Goal: Complete application form

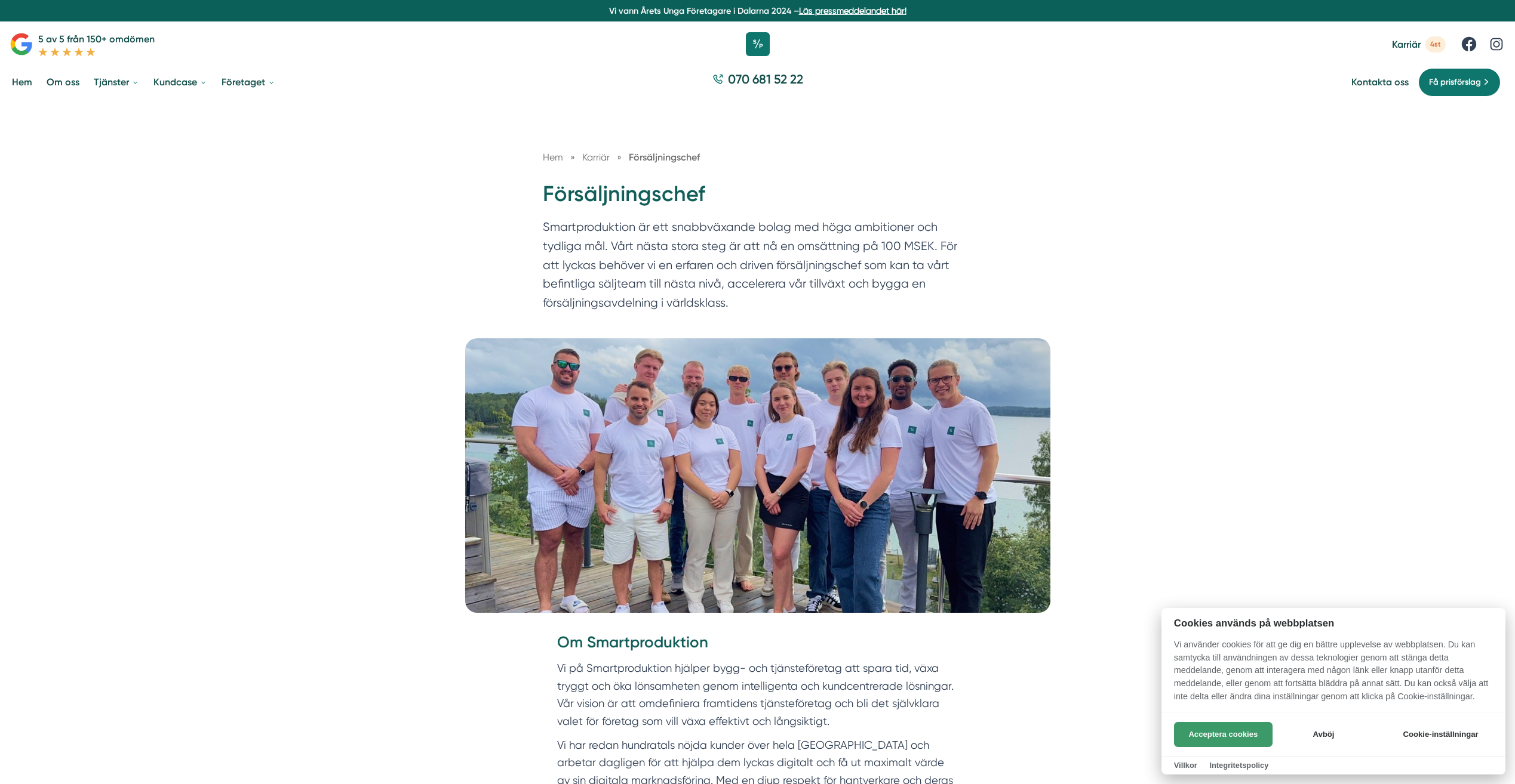
click at [1215, 738] on button "Acceptera cookies" at bounding box center [1223, 734] width 98 height 25
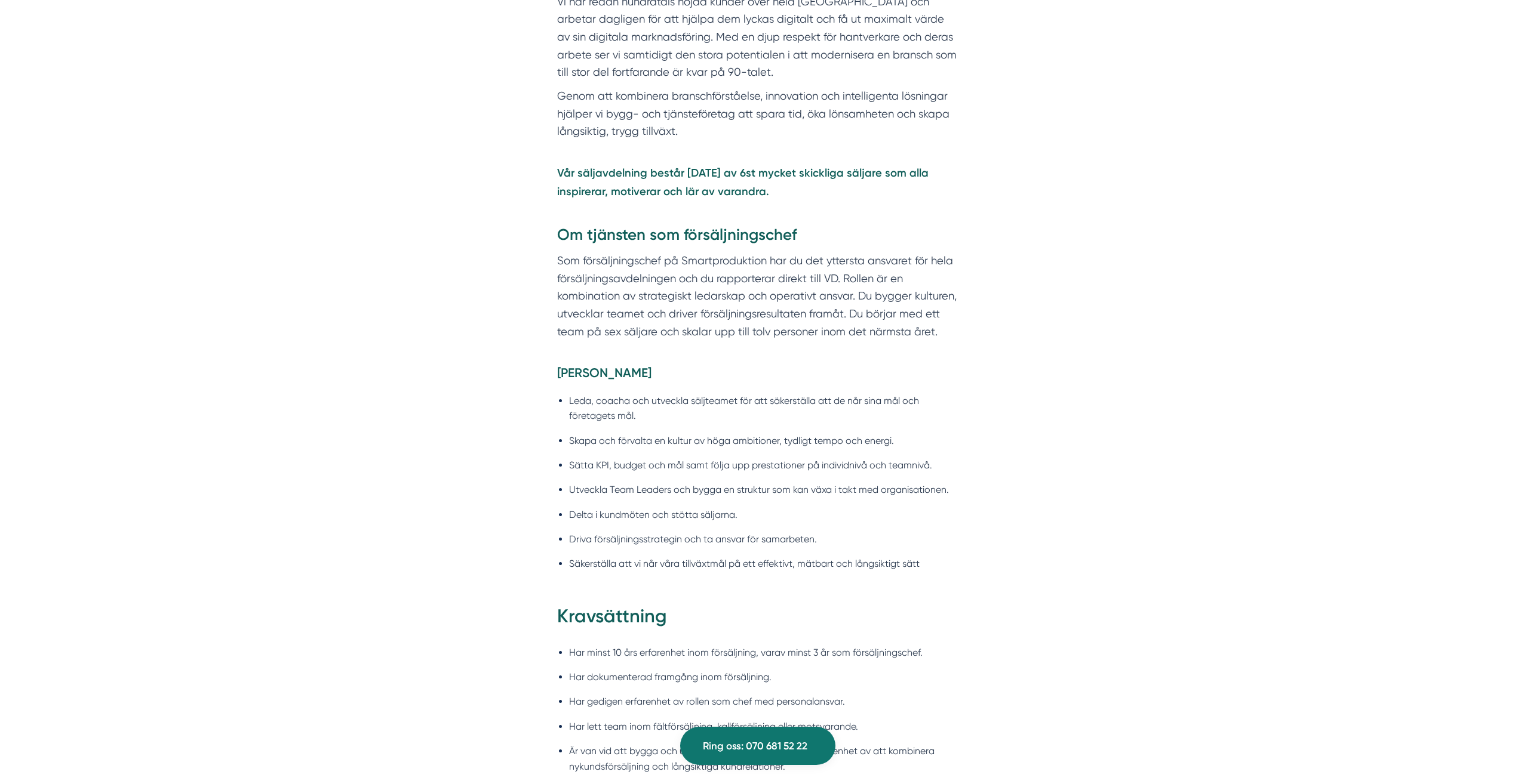
scroll to position [776, 0]
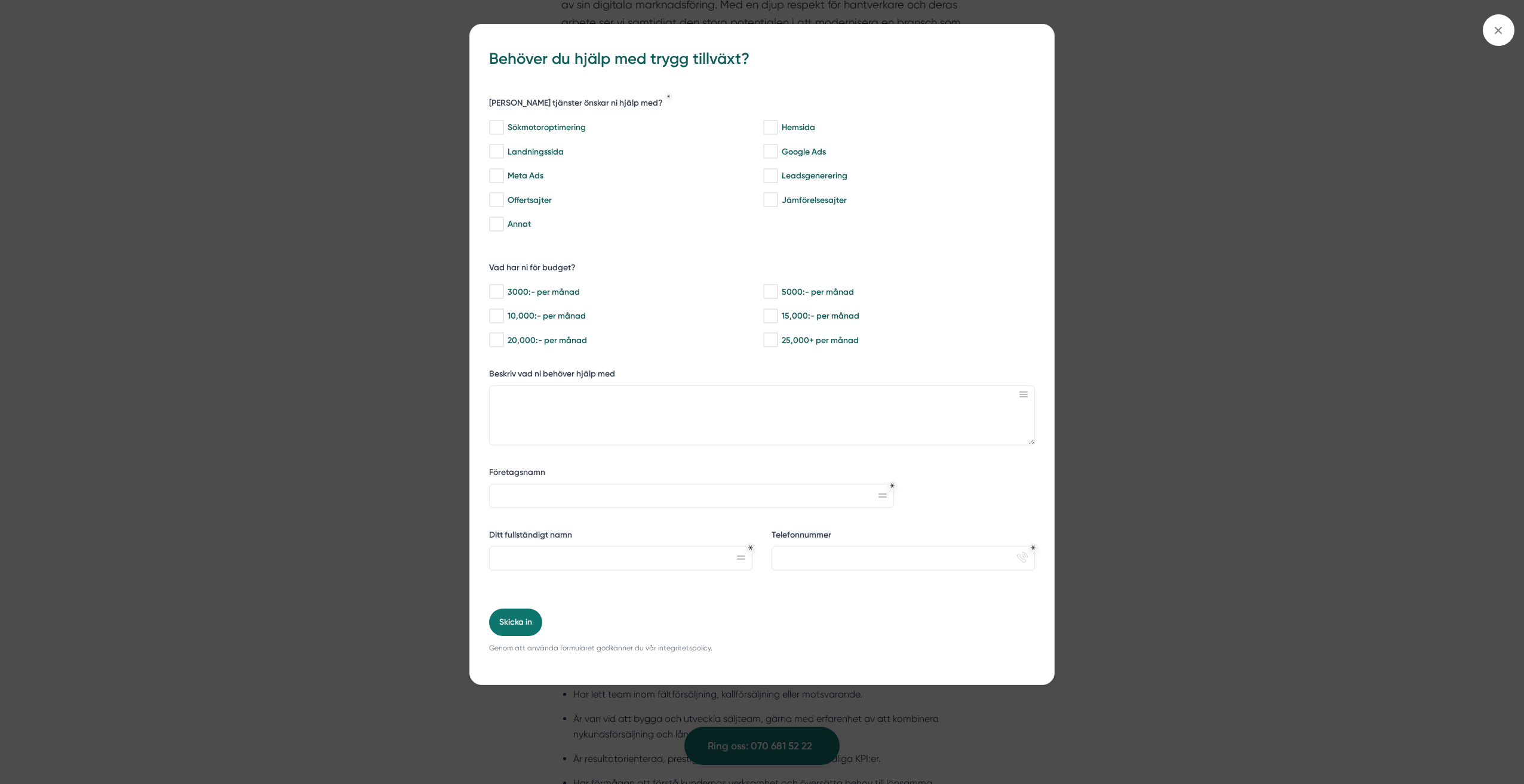
click at [1172, 339] on div "bbc9b822-b2c6-488a-ab3e-9a2d59e49c7c Behöver du hjälp med trygg tillväxt? [PERS…" at bounding box center [762, 392] width 1524 height 784
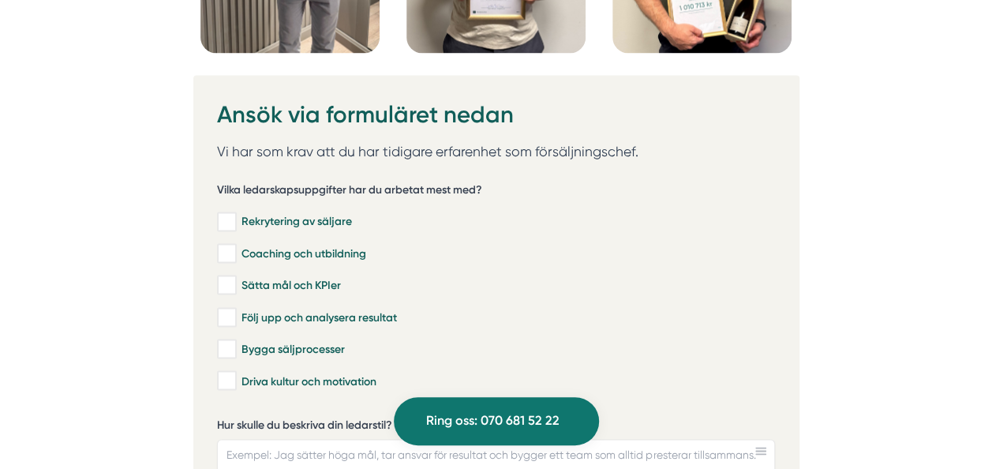
scroll to position [4162, 0]
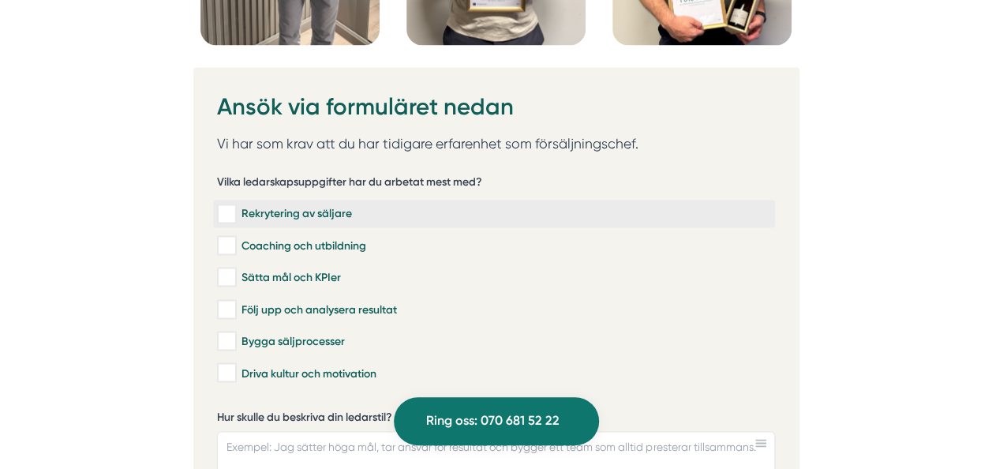
click at [232, 206] on input "Rekrytering av säljare" at bounding box center [226, 214] width 18 height 16
checkbox input "true"
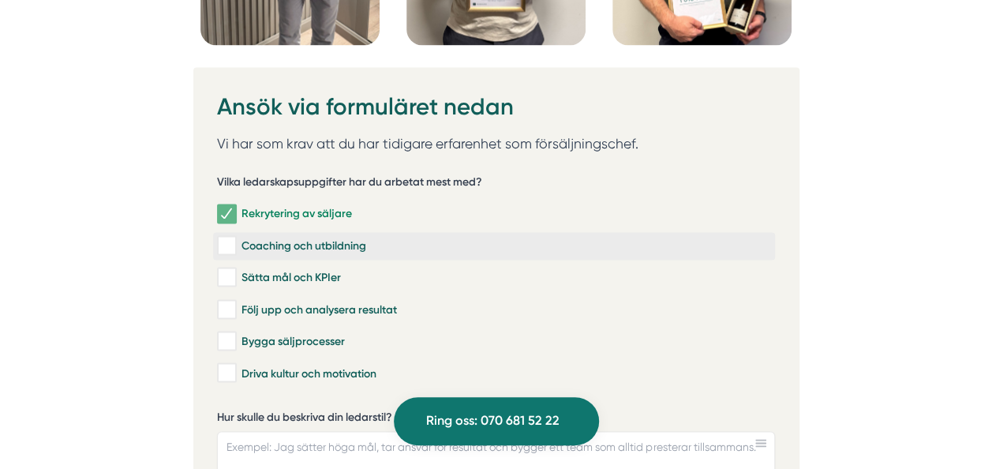
click at [227, 238] on input "Coaching och utbildning" at bounding box center [226, 246] width 18 height 16
checkbox input "true"
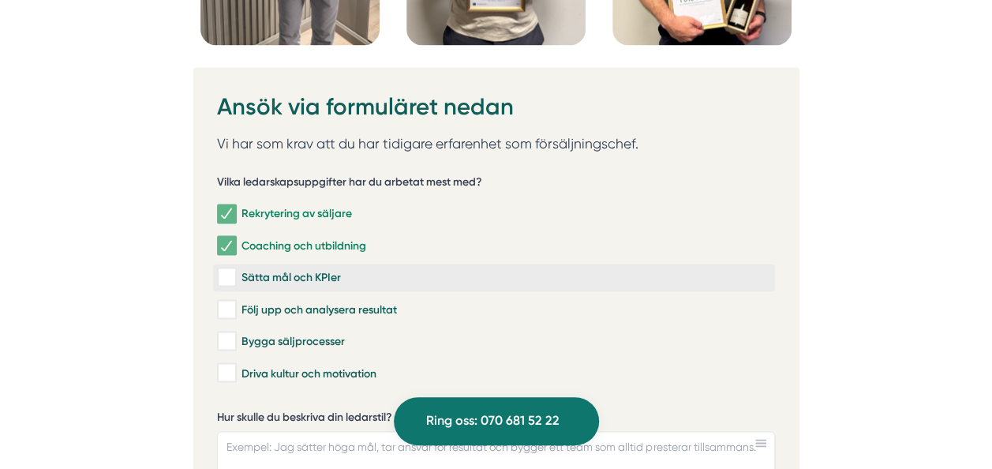
click at [224, 264] on label "Sätta mål och KPIer" at bounding box center [494, 278] width 562 height 28
click at [224, 269] on input "Sätta mål och KPIer" at bounding box center [226, 277] width 18 height 16
checkbox input "true"
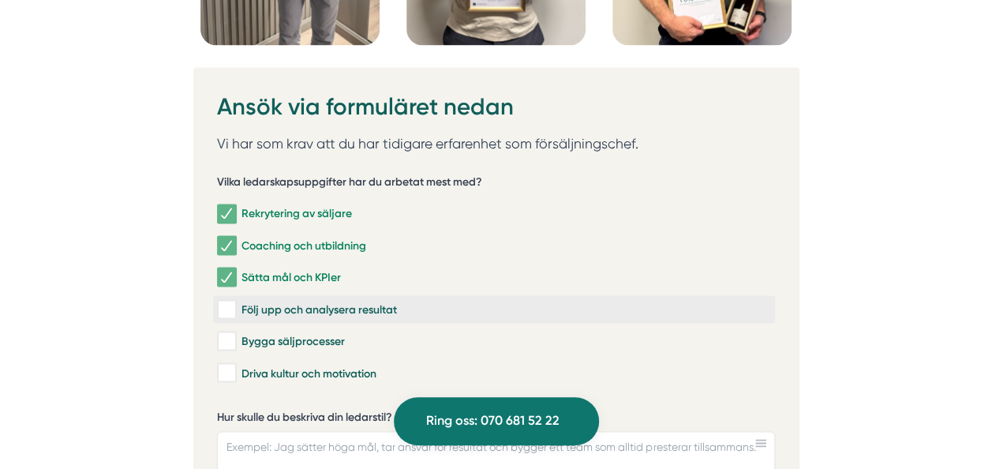
click at [224, 302] on input "Följ upp och analysera resultat" at bounding box center [226, 310] width 18 height 16
checkbox input "true"
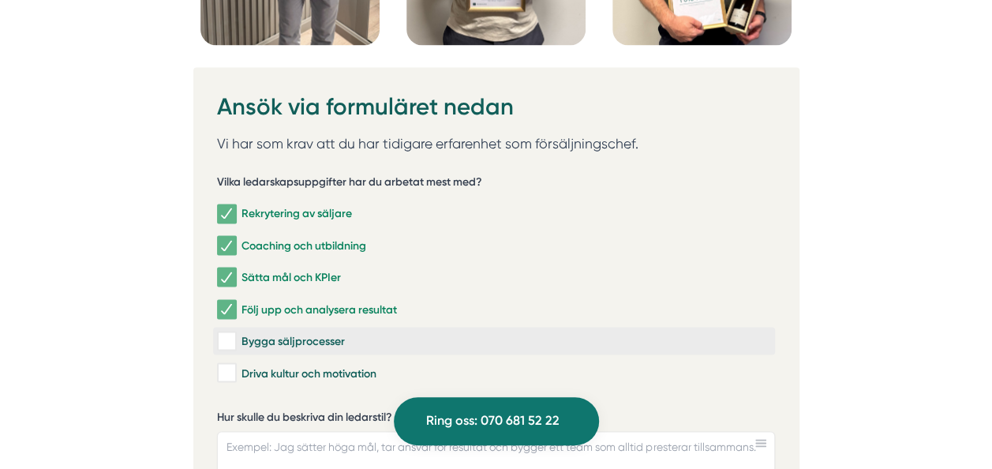
click at [227, 333] on input "Bygga säljprocesser" at bounding box center [226, 341] width 18 height 16
checkbox input "true"
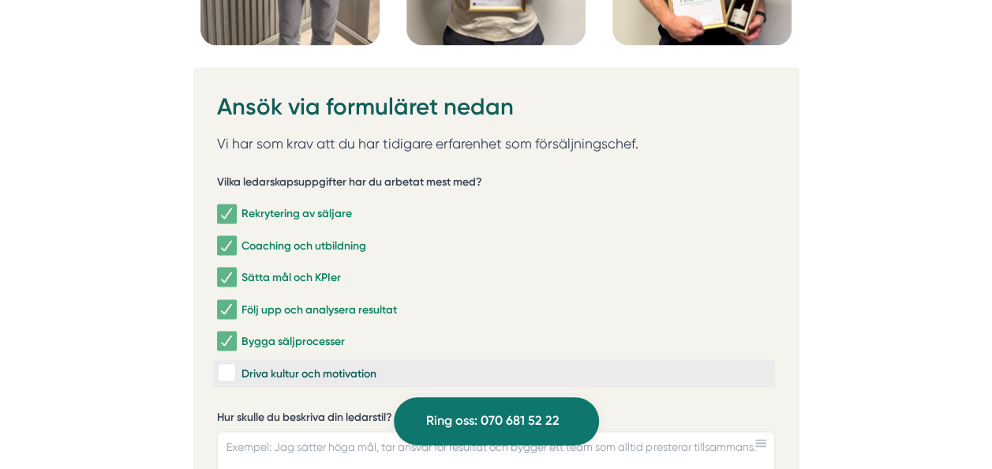
click at [226, 365] on input "Driva kultur och motivation" at bounding box center [226, 373] width 18 height 16
checkbox input "true"
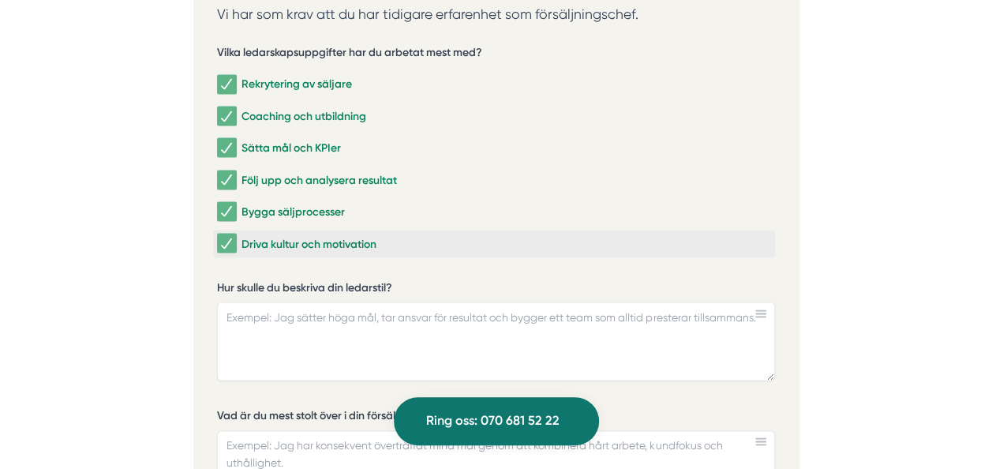
scroll to position [4292, 0]
click at [251, 301] on textarea "Hur skulle du beskriva din ledarstil?" at bounding box center [496, 340] width 558 height 79
paste textarea "Jag leder med tydlig riktning, praktisk handlingskraft och genuin omtanke. Oavs…"
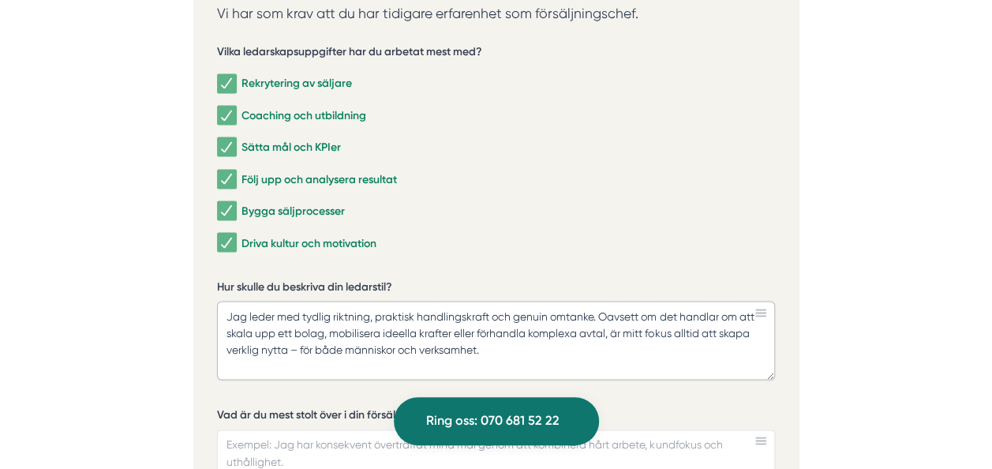
drag, startPoint x: 552, startPoint y: 281, endPoint x: 336, endPoint y: 283, distance: 215.5
click at [336, 301] on textarea "Jag leder med tydlig riktning, praktisk handlingskraft och genuin omtanke. Oavs…" at bounding box center [496, 340] width 558 height 79
click at [394, 301] on textarea "Jag leder med tydlig riktning, praktisk handlingskraft och genuin omtanke. Oavs…" at bounding box center [496, 340] width 558 height 79
click at [548, 301] on textarea "Jag leder med tydlig riktning, praktisk handlingskraft och genuin omtanke. Oavs…" at bounding box center [496, 340] width 558 height 79
click at [591, 301] on textarea "Jag leder med tydlig riktning, praktisk handlingskraft och genuin omtanke. Oavs…" at bounding box center [496, 340] width 558 height 79
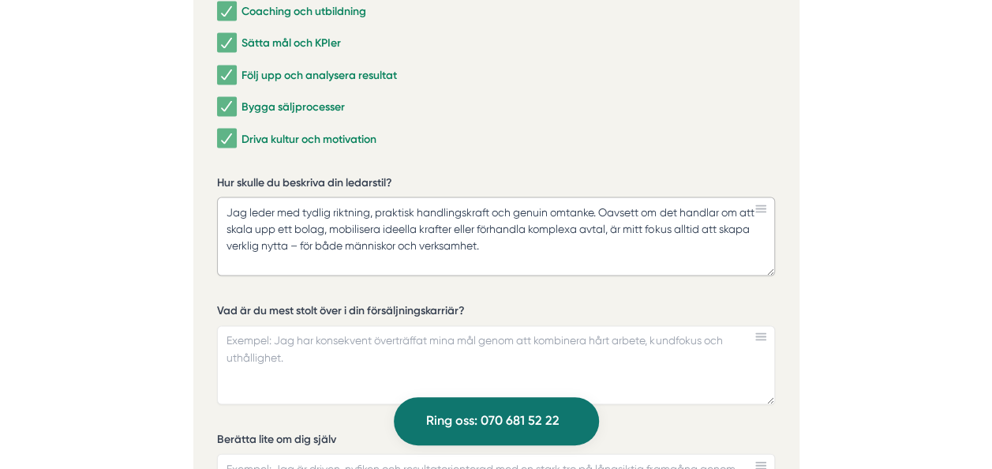
scroll to position [4400, 0]
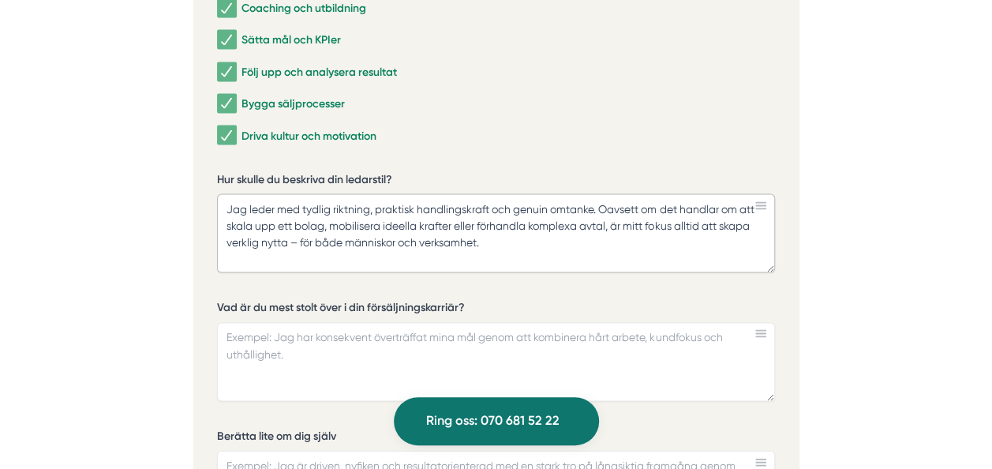
click at [495, 208] on textarea "Jag leder med tydlig riktning, praktisk handlingskraft och genuin omtanke. Oavs…" at bounding box center [496, 232] width 558 height 79
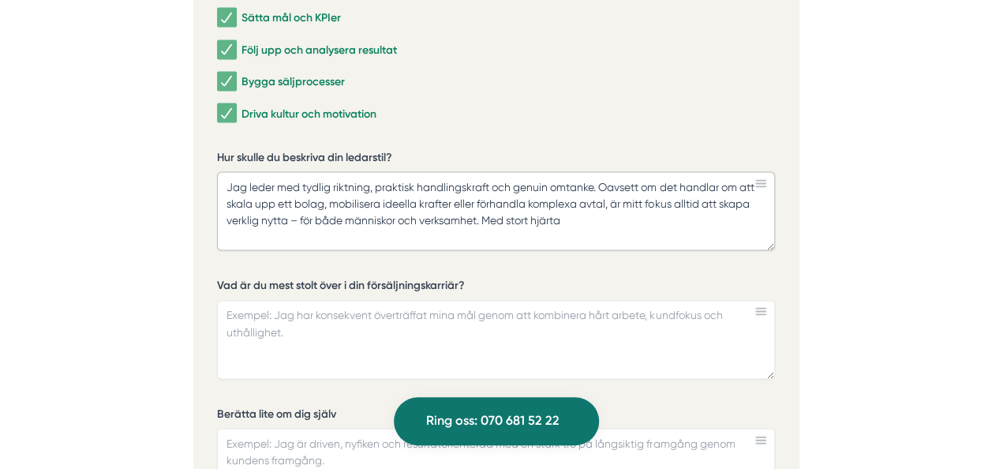
scroll to position [4423, 0]
type textarea "Jag leder med tydlig riktning, praktisk handlingskraft och genuin omtanke. Oavs…"
click at [438, 299] on textarea "Vad är du mest stolt över i din försäljningskarriär?" at bounding box center [496, 338] width 558 height 79
drag, startPoint x: 472, startPoint y: 251, endPoint x: 226, endPoint y: 242, distance: 246.5
click at [226, 276] on label "Vad är du mest stolt över i din försäljningskarriär?" at bounding box center [496, 286] width 558 height 20
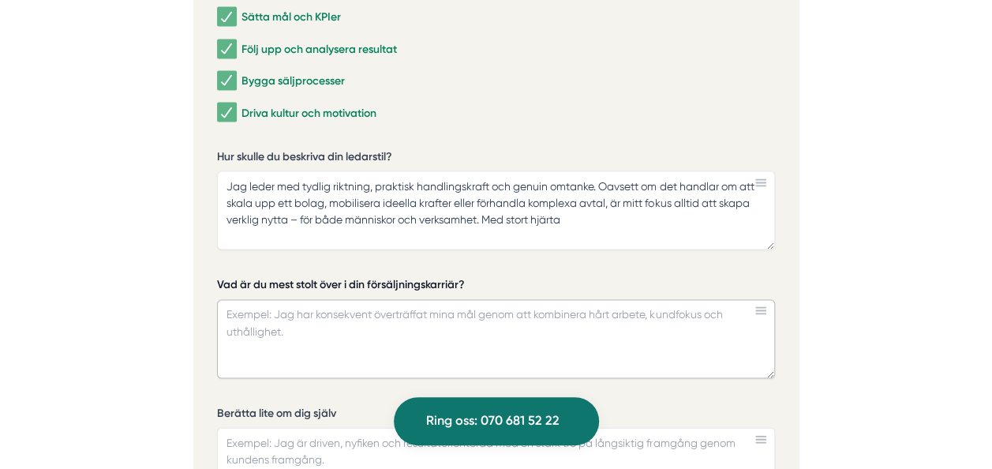
click at [226, 299] on textarea "Vad är du mest stolt över i din försäljningskarriär?" at bounding box center [496, 338] width 558 height 79
drag, startPoint x: 218, startPoint y: 249, endPoint x: 432, endPoint y: 262, distance: 214.3
click at [432, 276] on div "Vad är du mest stolt över i din försäljningskarriär?" at bounding box center [496, 326] width 558 height 101
drag, startPoint x: 459, startPoint y: 248, endPoint x: 328, endPoint y: 257, distance: 132.2
click at [328, 276] on label "Vad är du mest stolt över i din försäljningskarriär?" at bounding box center [496, 286] width 558 height 20
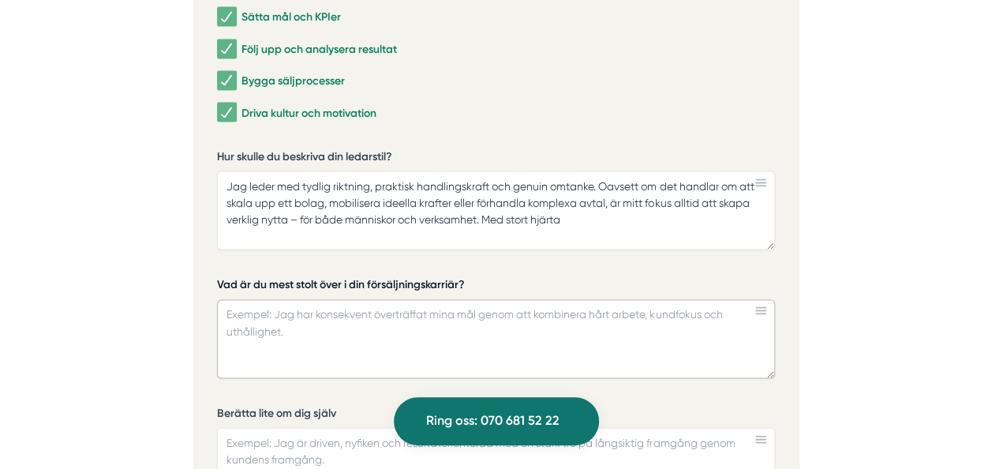
click at [328, 299] on textarea "Vad är du mest stolt över i din försäljningskarriär?" at bounding box center [496, 338] width 558 height 79
click at [386, 218] on div "Hur skulle du beskriva din ledarstil? Jag leder med tydlig riktning, praktisk h…" at bounding box center [496, 205] width 558 height 114
click at [332, 299] on textarea "Vad är du mest stolt över i din försäljningskarriär?" at bounding box center [496, 338] width 558 height 79
paste textarea "Det jag är mest stolt över i min säljkarriär är att jag byggde upp ett affärsom…"
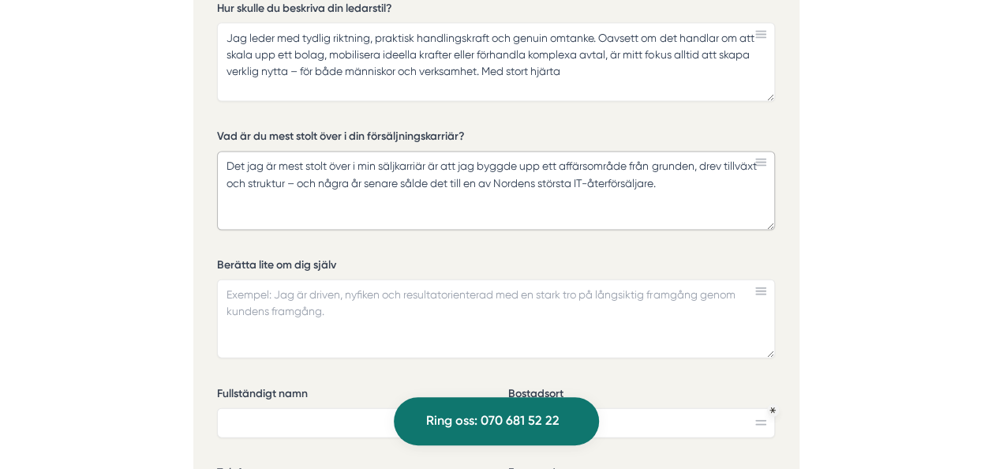
scroll to position [4574, 0]
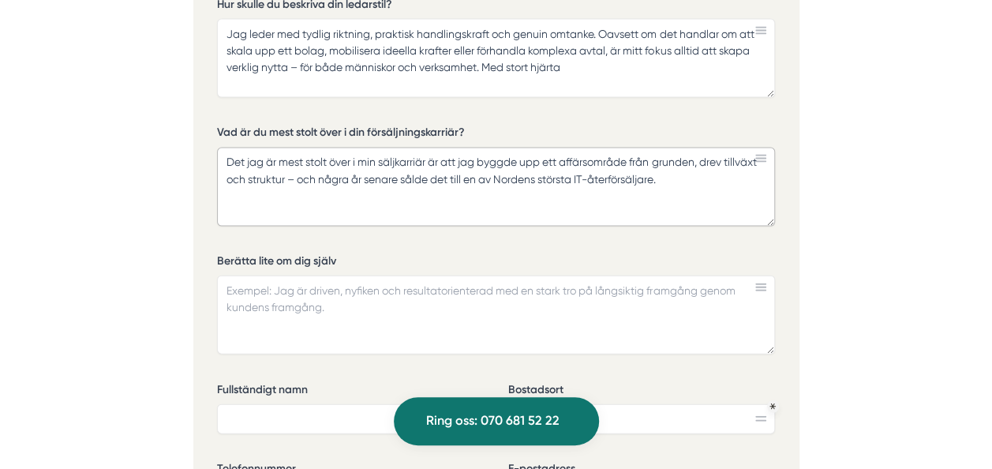
type textarea "Det jag är mest stolt över i min säljkarriär är att jag byggde upp ett affärsom…"
click at [371, 286] on textarea "Berätta lite om dig själv" at bounding box center [496, 315] width 558 height 79
paste textarea "Jag är extremt driven och får saker att hända – från idé till genomförande. Jag…"
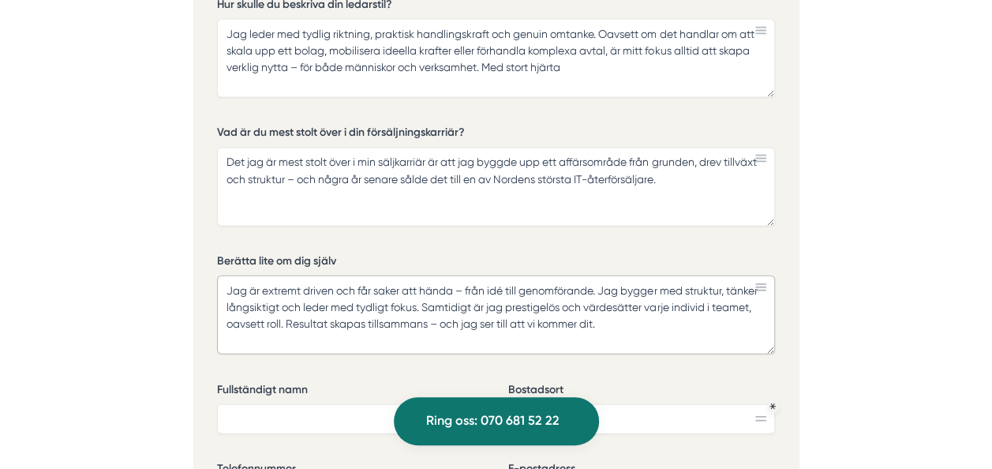
click at [474, 276] on textarea "Jag är extremt driven och får saker att hända – från idé till genomförande. Jag…" at bounding box center [496, 315] width 558 height 79
click at [594, 276] on textarea "Jag är extremt driven och får saker att hända. Från idé till genomförande. Jag …" at bounding box center [496, 315] width 558 height 79
click at [694, 291] on textarea "Jag är extremt driven och får saker att hända. Från idé till genomförande vilke…" at bounding box center [496, 315] width 558 height 79
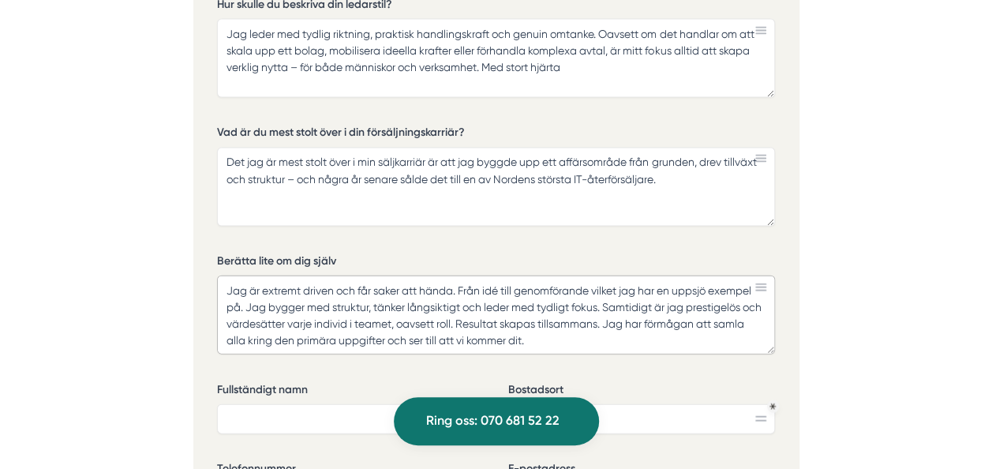
scroll to position [0, 0]
click at [632, 302] on textarea "Jag är extremt driven och får saker att hända. Från idé till genomförande vilke…" at bounding box center [496, 315] width 558 height 79
type textarea "Jag är extremt driven och får saker att hända. Från idé till genomförande vilke…"
click at [403, 404] on input "Fullständigt namn" at bounding box center [350, 419] width 267 height 30
click at [403, 404] on input "Rikard" at bounding box center [350, 419] width 267 height 30
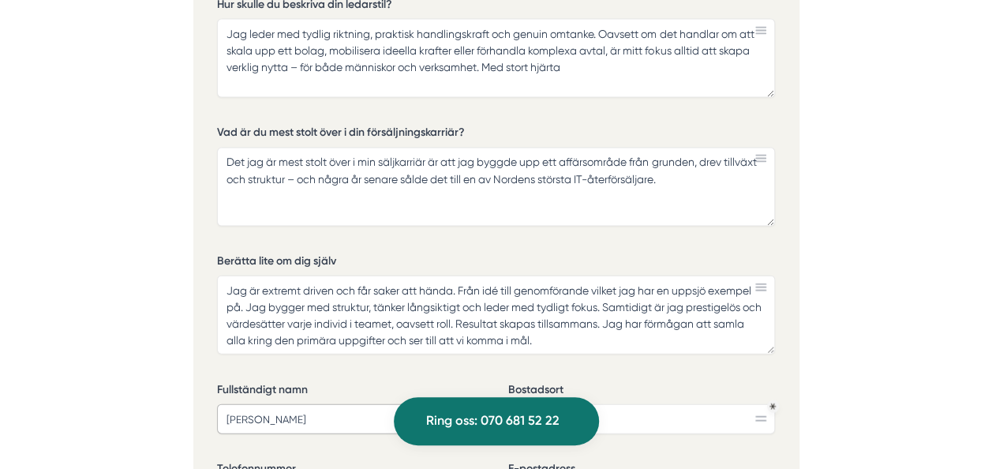
type input "[PERSON_NAME]"
type input "Saltsjö-Boo"
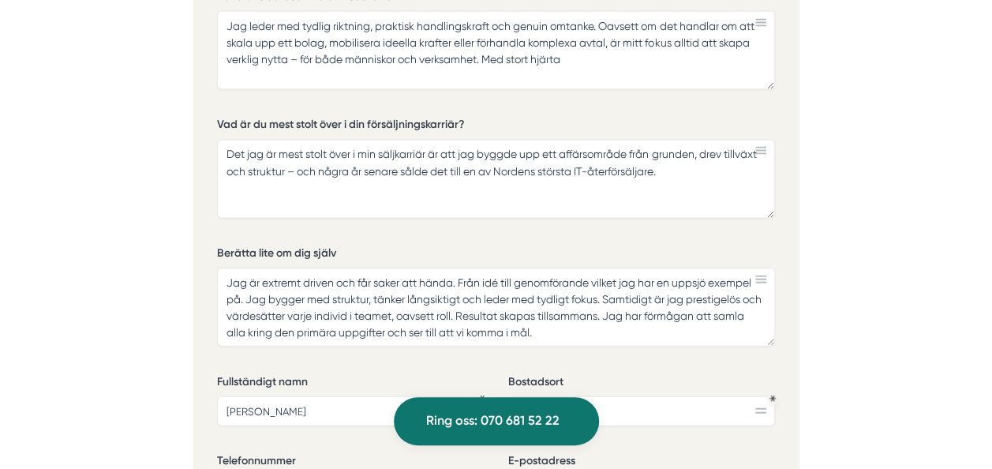
type input "0703089080"
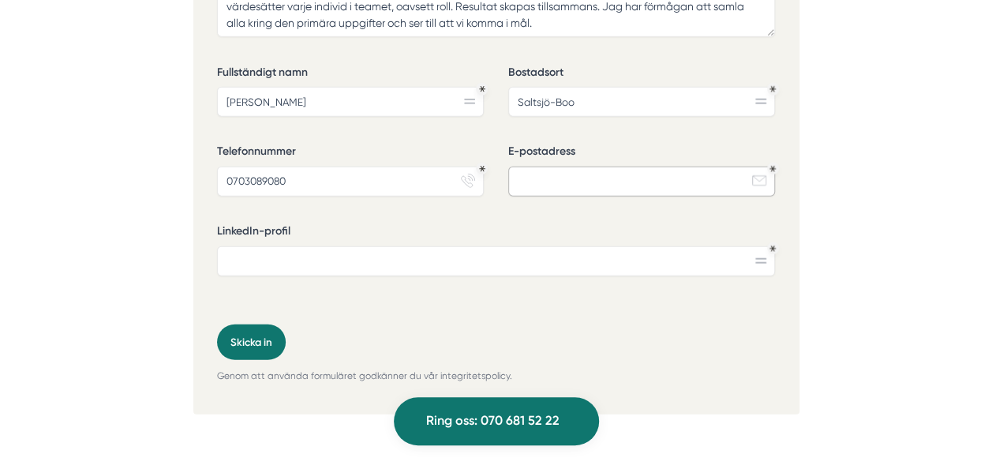
scroll to position [4893, 0]
type input "[EMAIL_ADDRESS][DOMAIN_NAME]"
paste input "[URL][DOMAIN_NAME]"
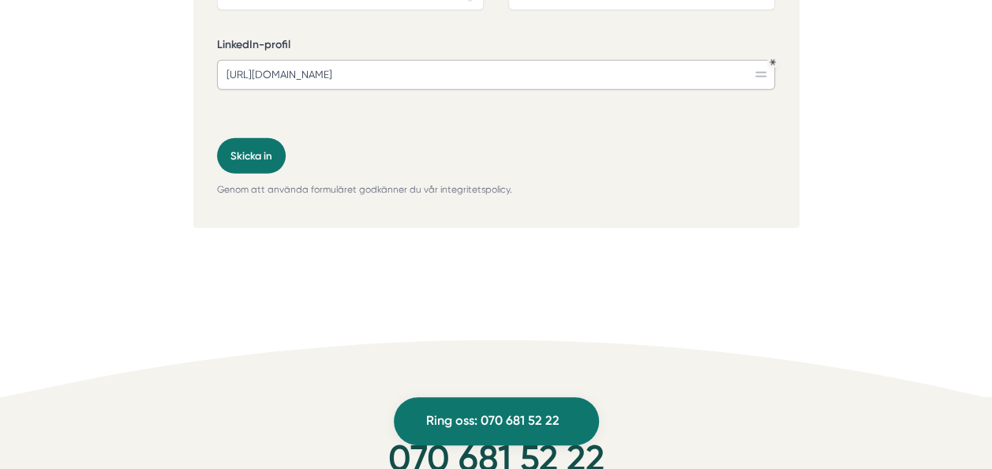
scroll to position [5073, 0]
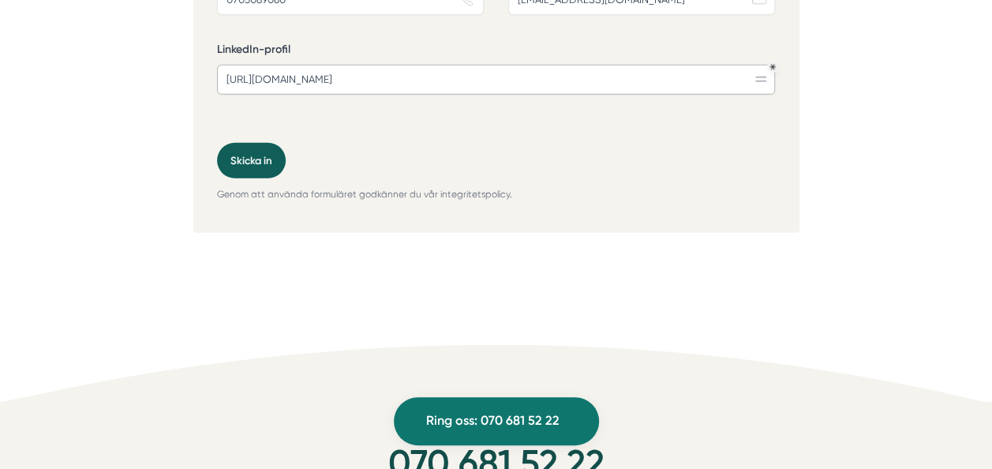
type input "[URL][DOMAIN_NAME]"
click at [257, 143] on button "Skicka in" at bounding box center [251, 161] width 69 height 36
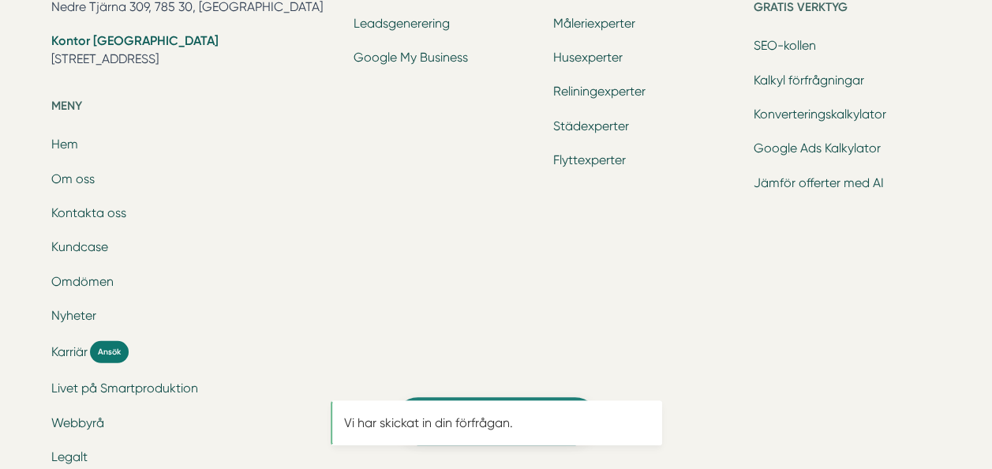
scroll to position [0, 0]
